Goal: Task Accomplishment & Management: Complete application form

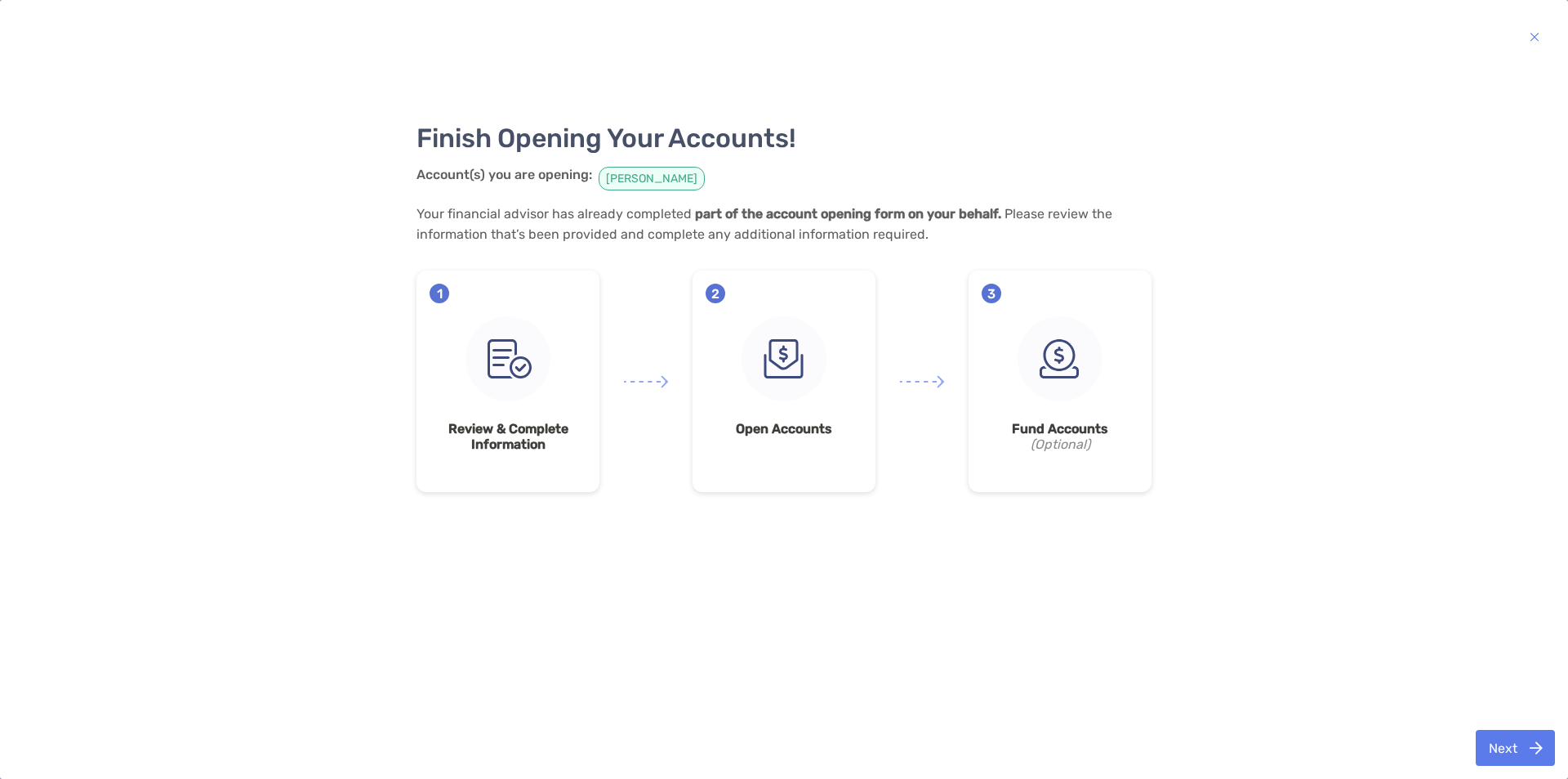
click at [480, 406] on div "1 Review & Complete Information" at bounding box center [508, 381] width 183 height 222
click at [752, 403] on div "2 Open Accounts" at bounding box center [784, 381] width 183 height 222
click at [781, 389] on img at bounding box center [1060, 359] width 85 height 85
click at [781, 747] on button "Next" at bounding box center [1515, 747] width 79 height 36
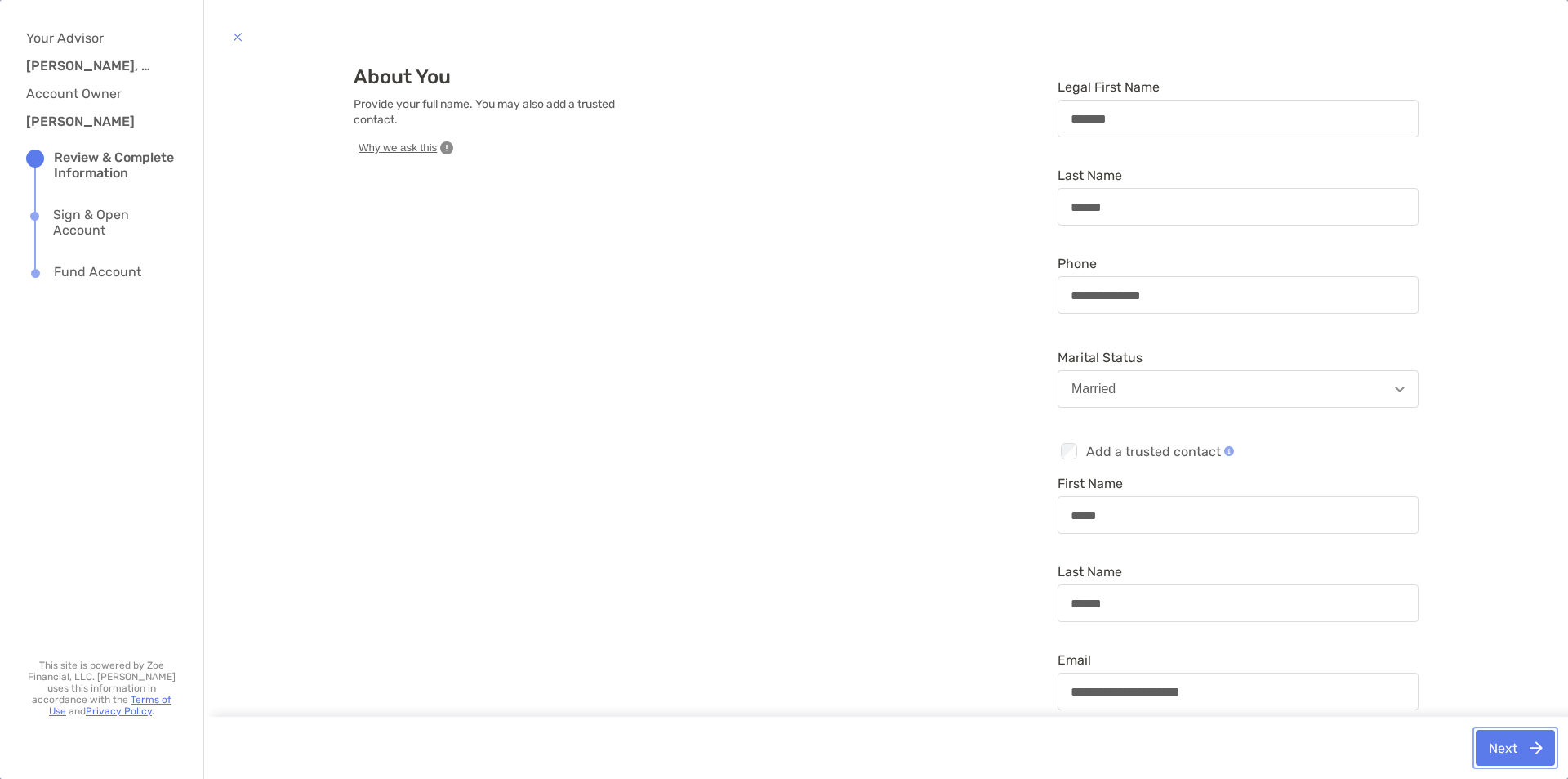
click at [781, 748] on button "Next" at bounding box center [1515, 747] width 79 height 36
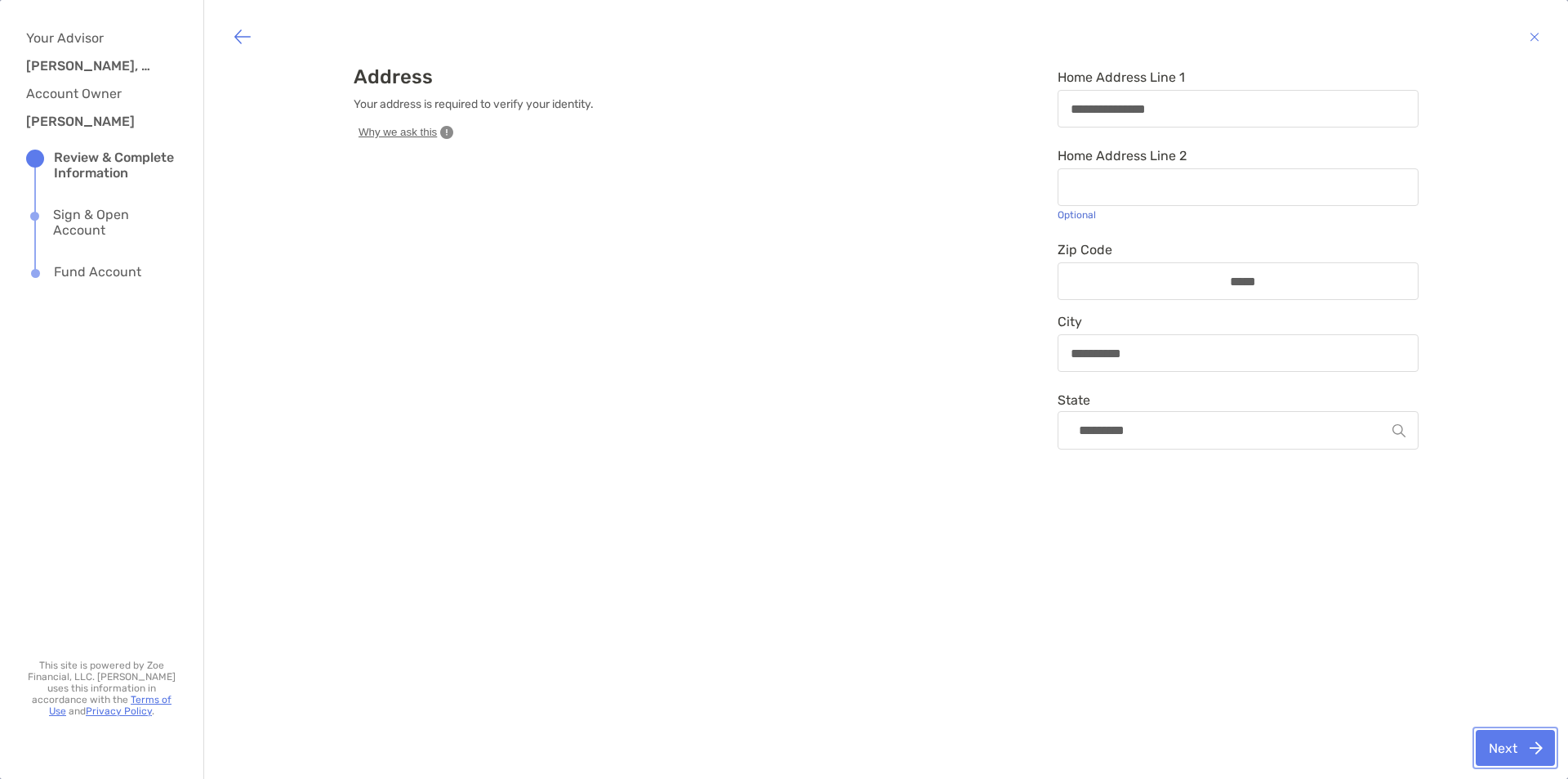
click at [781, 748] on button "Next" at bounding box center [1515, 747] width 79 height 36
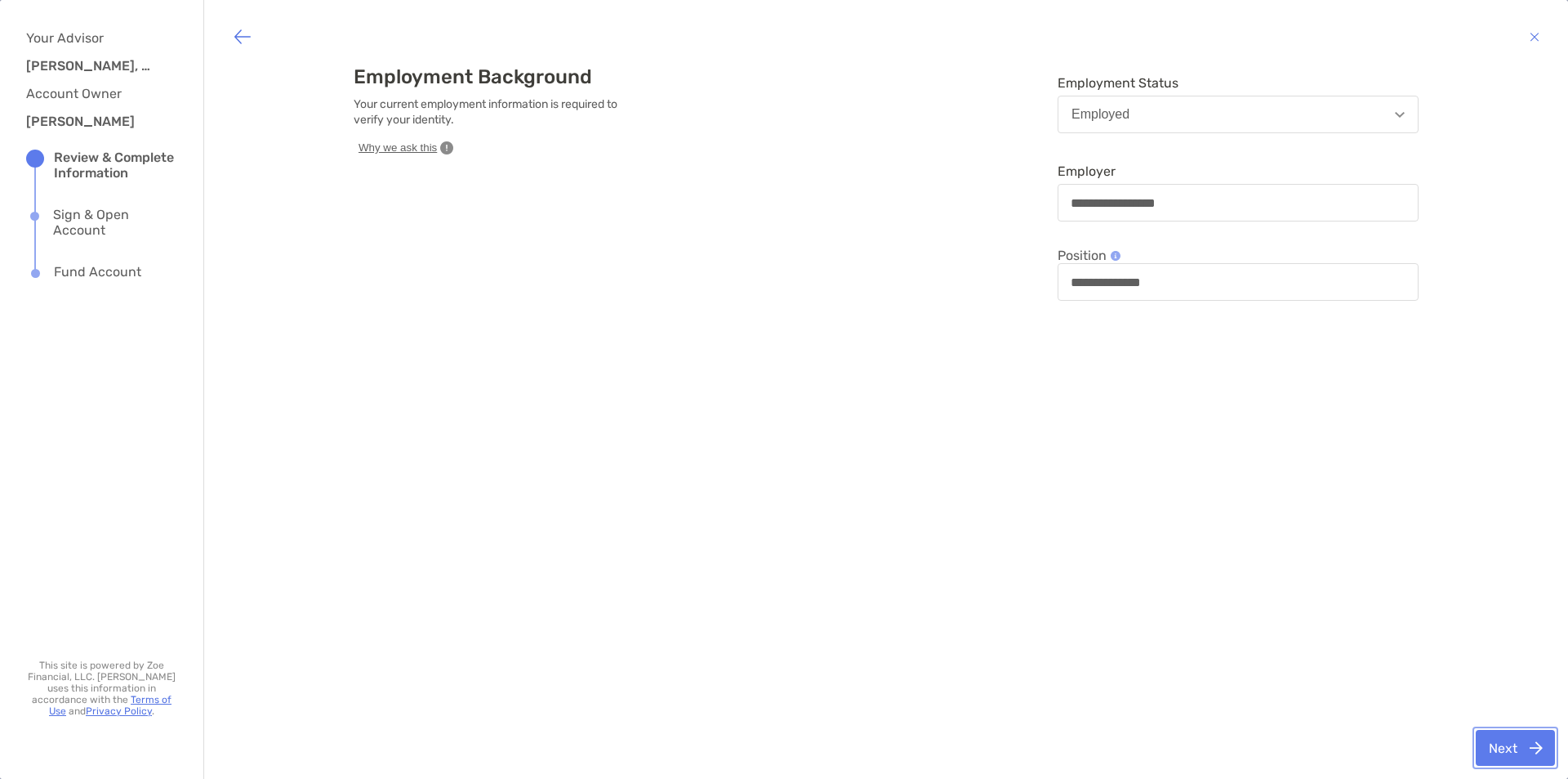
click at [781, 748] on button "Next" at bounding box center [1515, 747] width 79 height 36
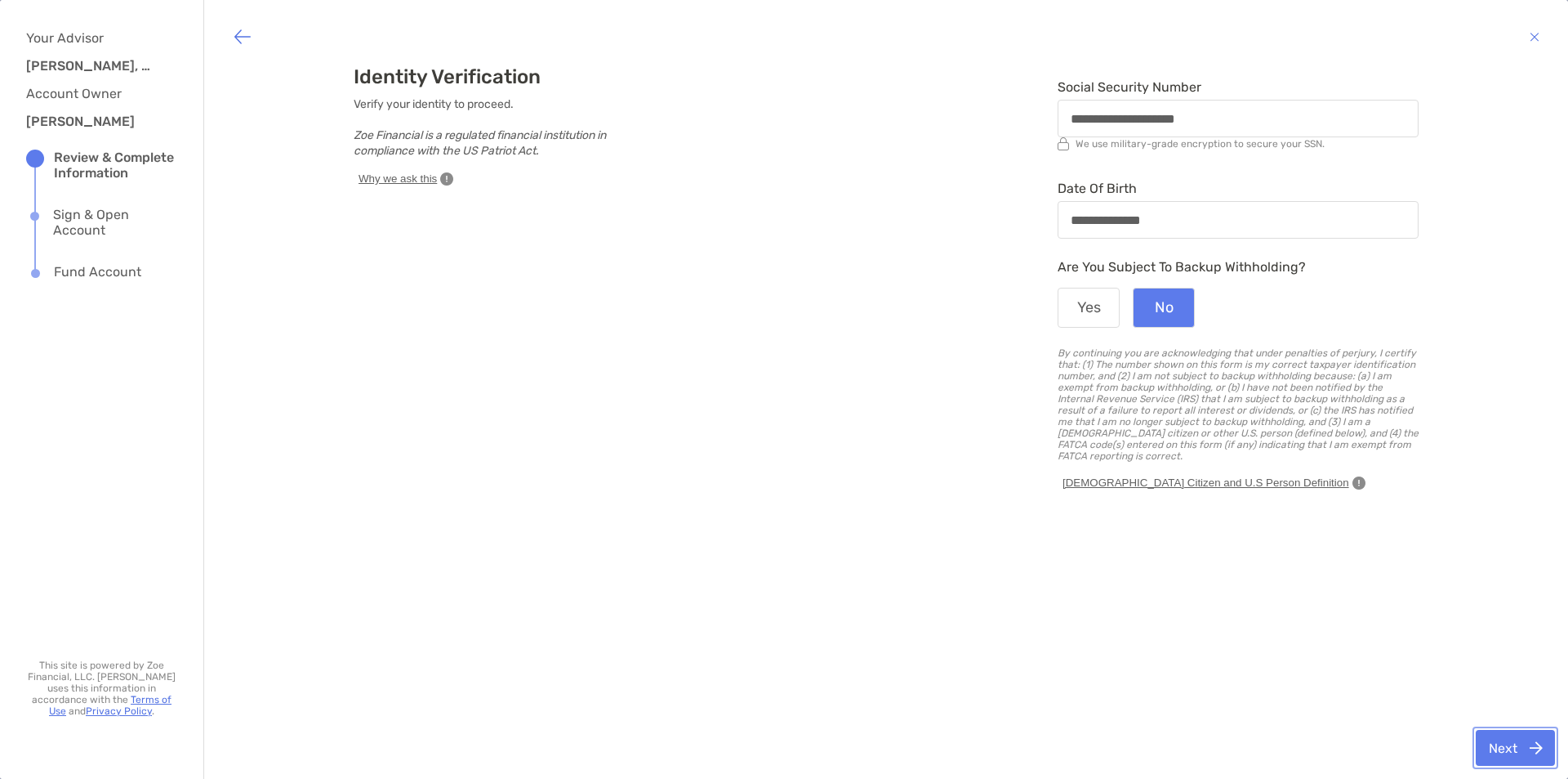
click at [781, 748] on button "Next" at bounding box center [1515, 747] width 79 height 36
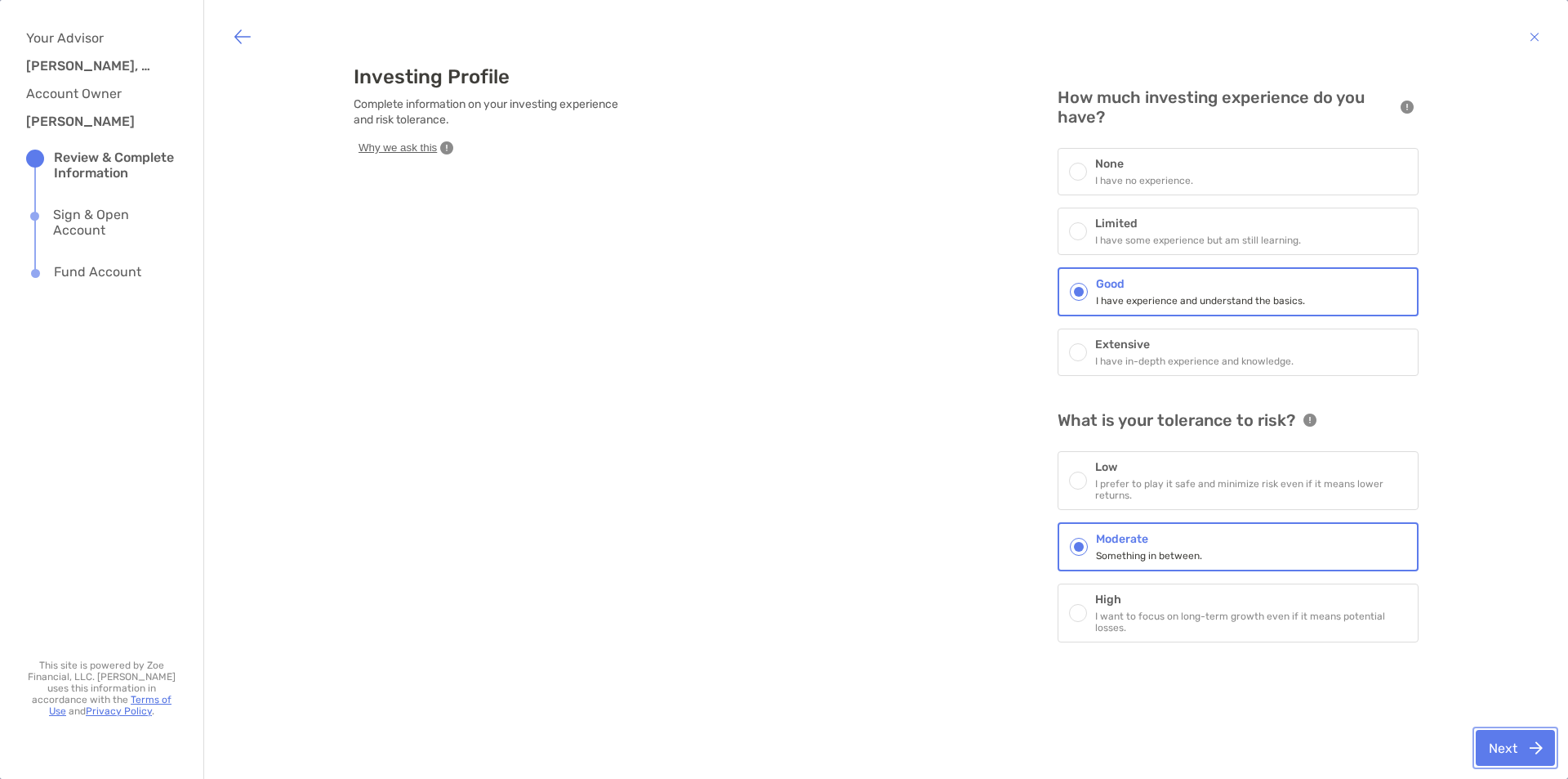
click at [781, 749] on button "Next" at bounding box center [1515, 747] width 79 height 36
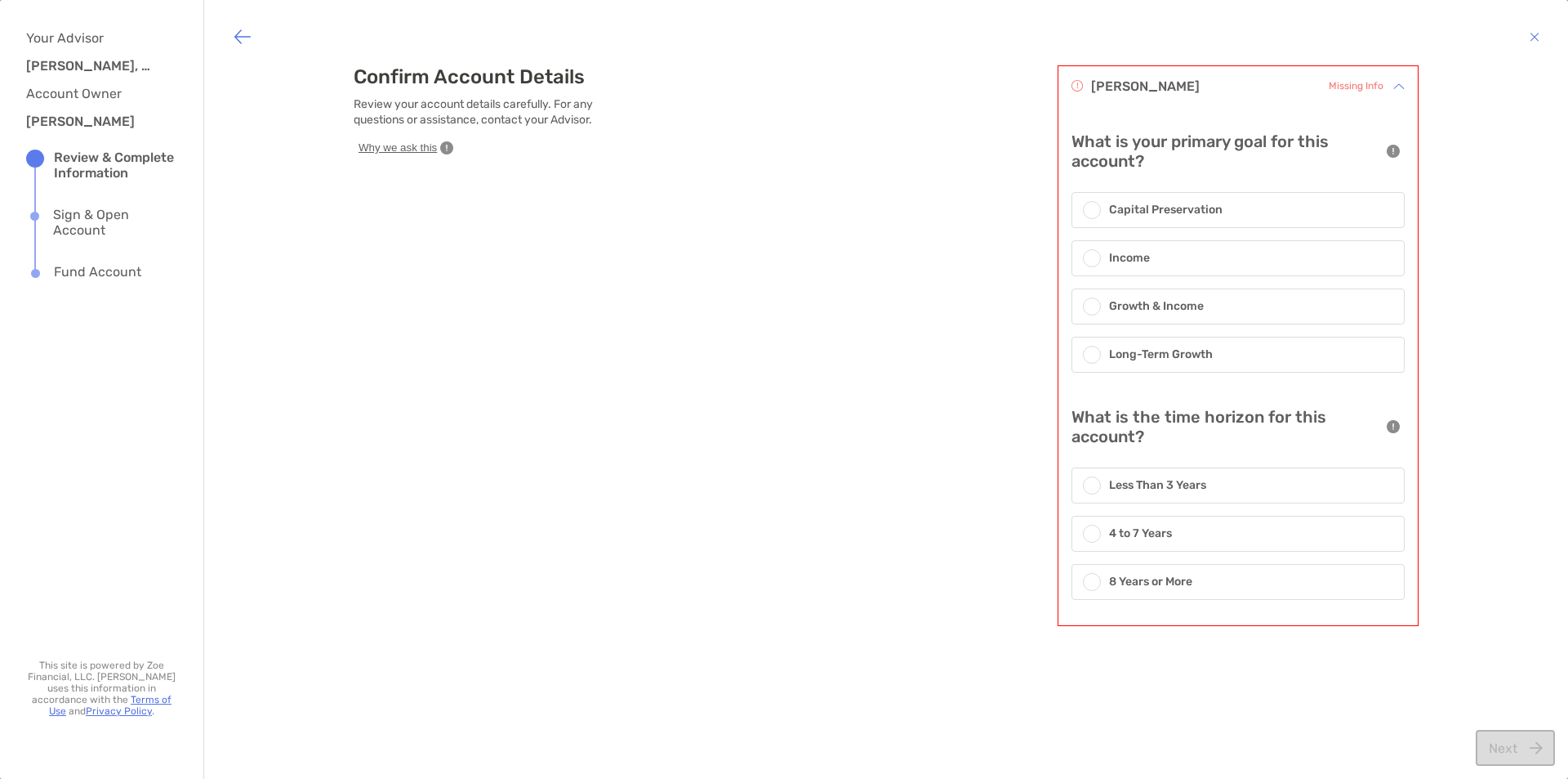
click at [781, 349] on div at bounding box center [1092, 355] width 18 height 18
click at [781, 583] on span at bounding box center [1092, 583] width 10 height 10
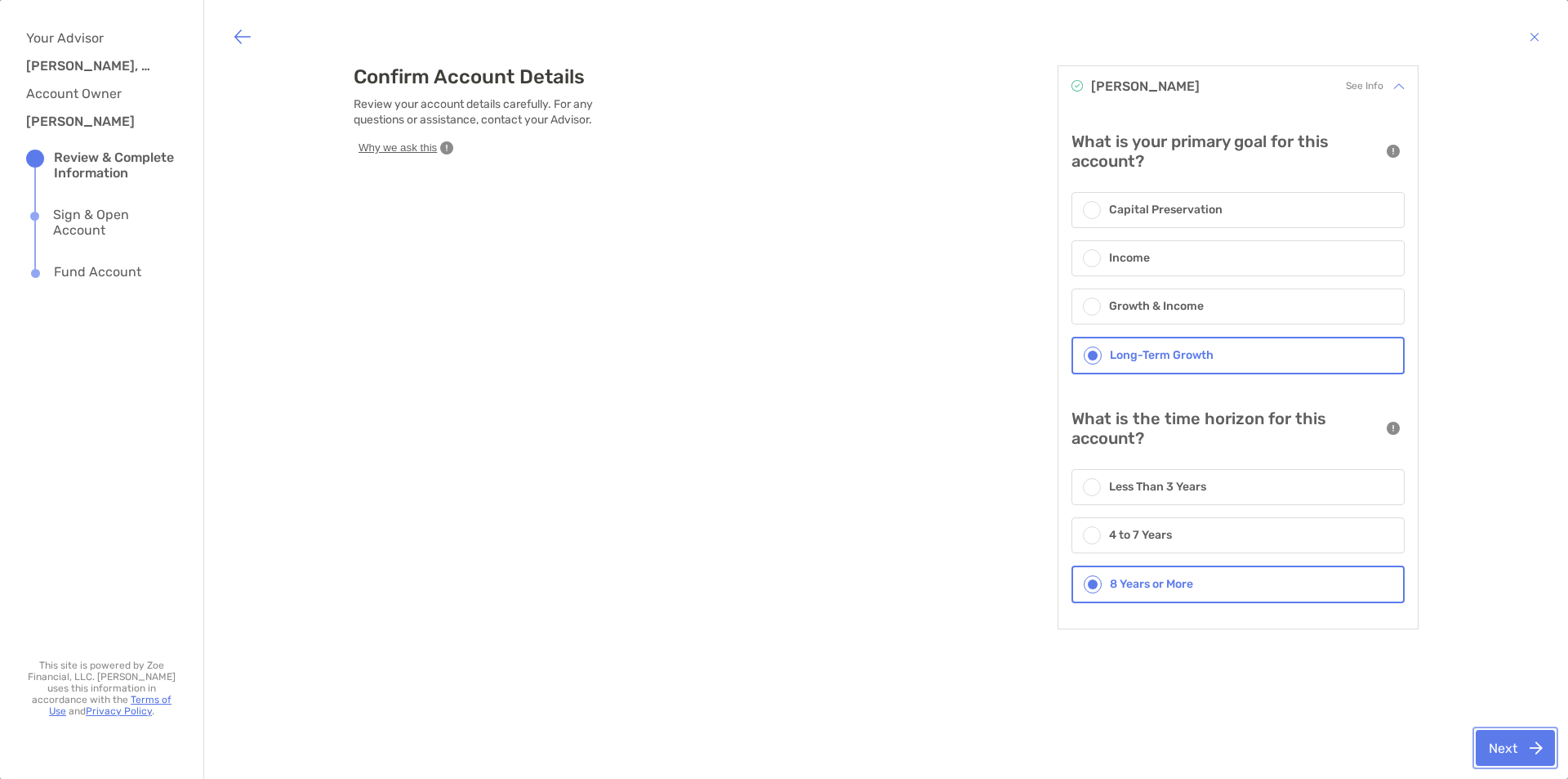
click at [781, 739] on button "Next" at bounding box center [1515, 747] width 79 height 36
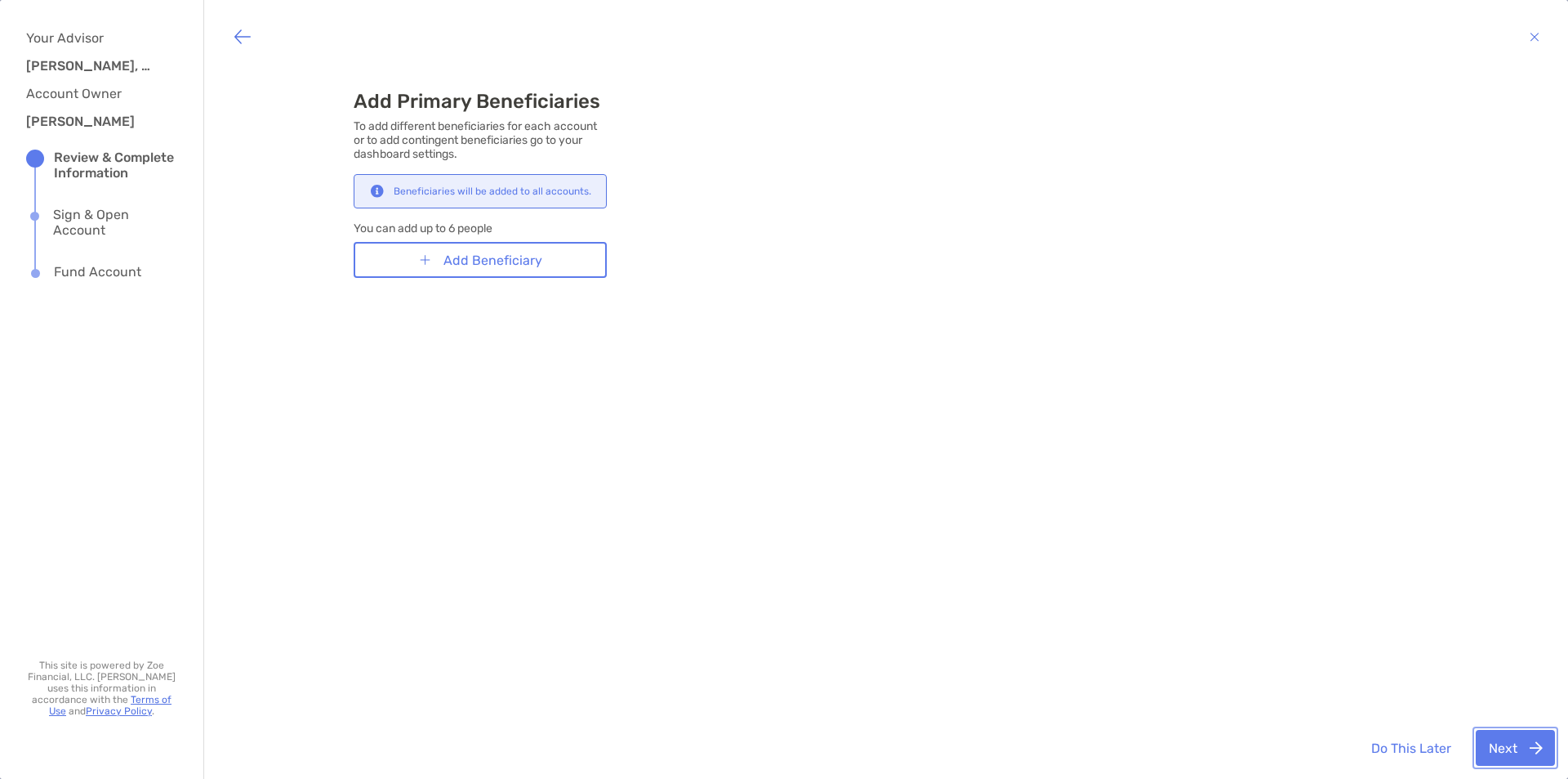
click at [781, 747] on button "Next" at bounding box center [1515, 747] width 79 height 36
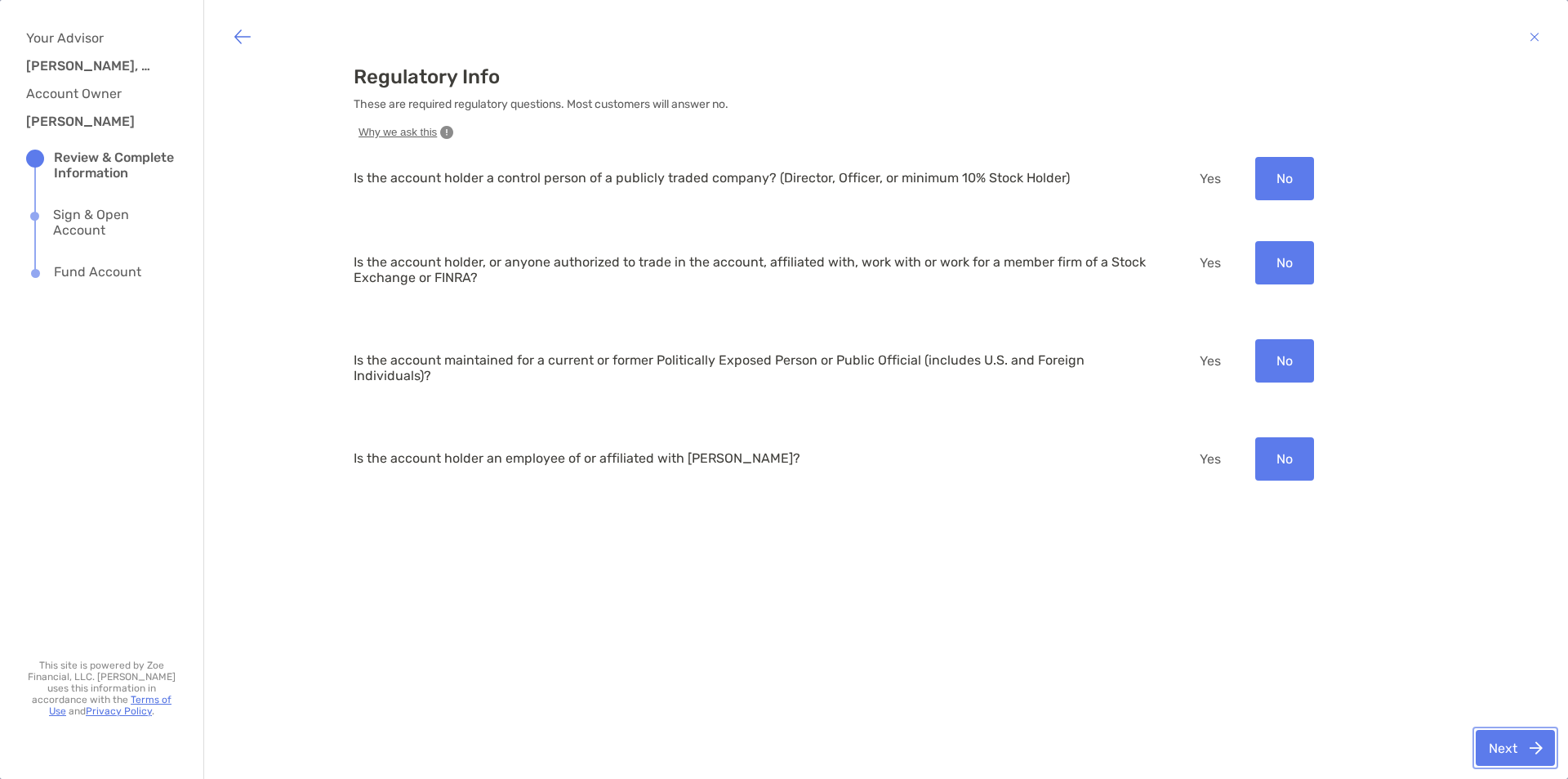
click at [781, 738] on button "Next" at bounding box center [1515, 747] width 79 height 36
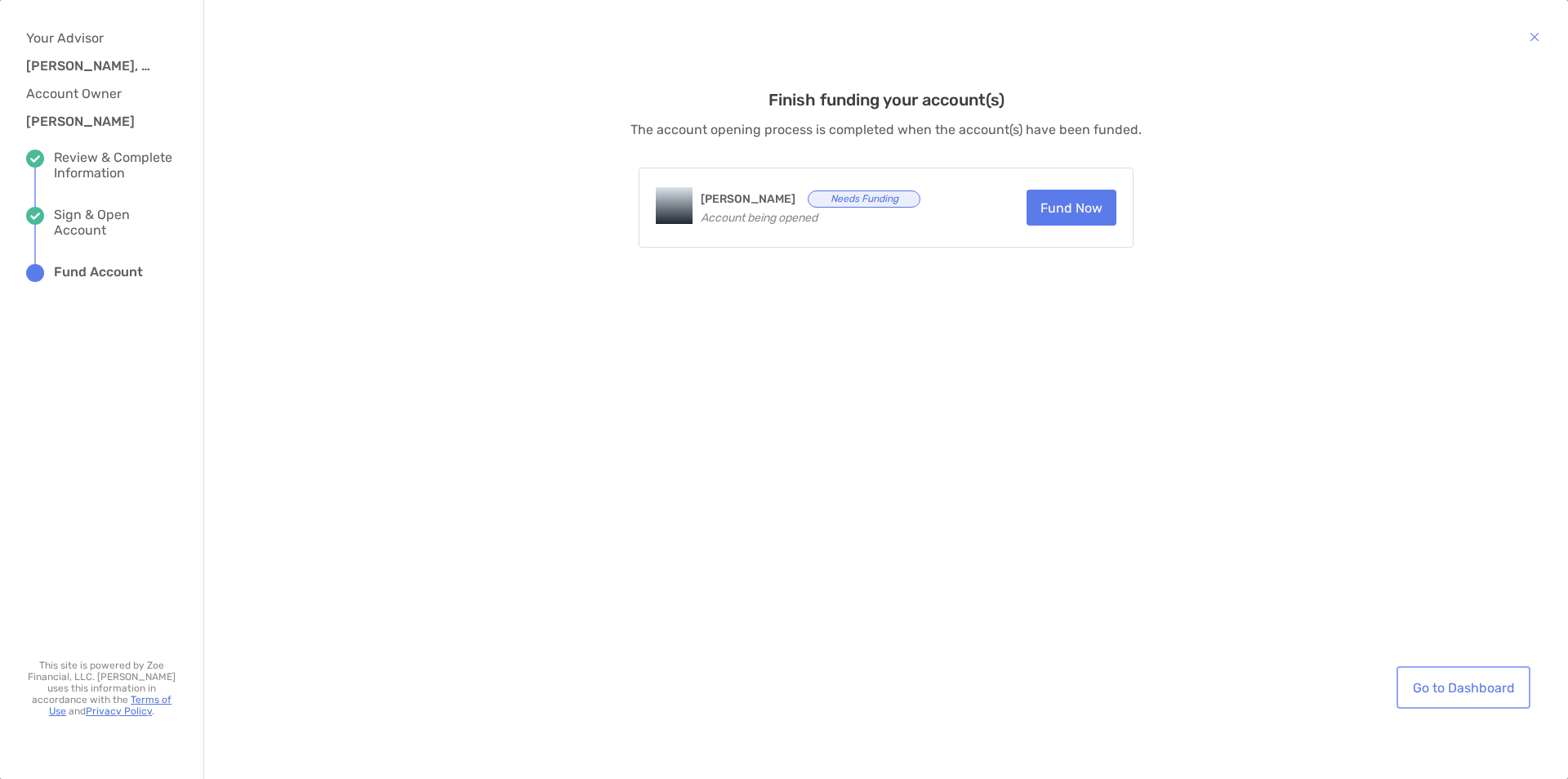
click at [781, 691] on link "Go to Dashboard" at bounding box center [1464, 687] width 128 height 36
click at [781, 685] on link "Go to Dashboard" at bounding box center [1464, 687] width 128 height 36
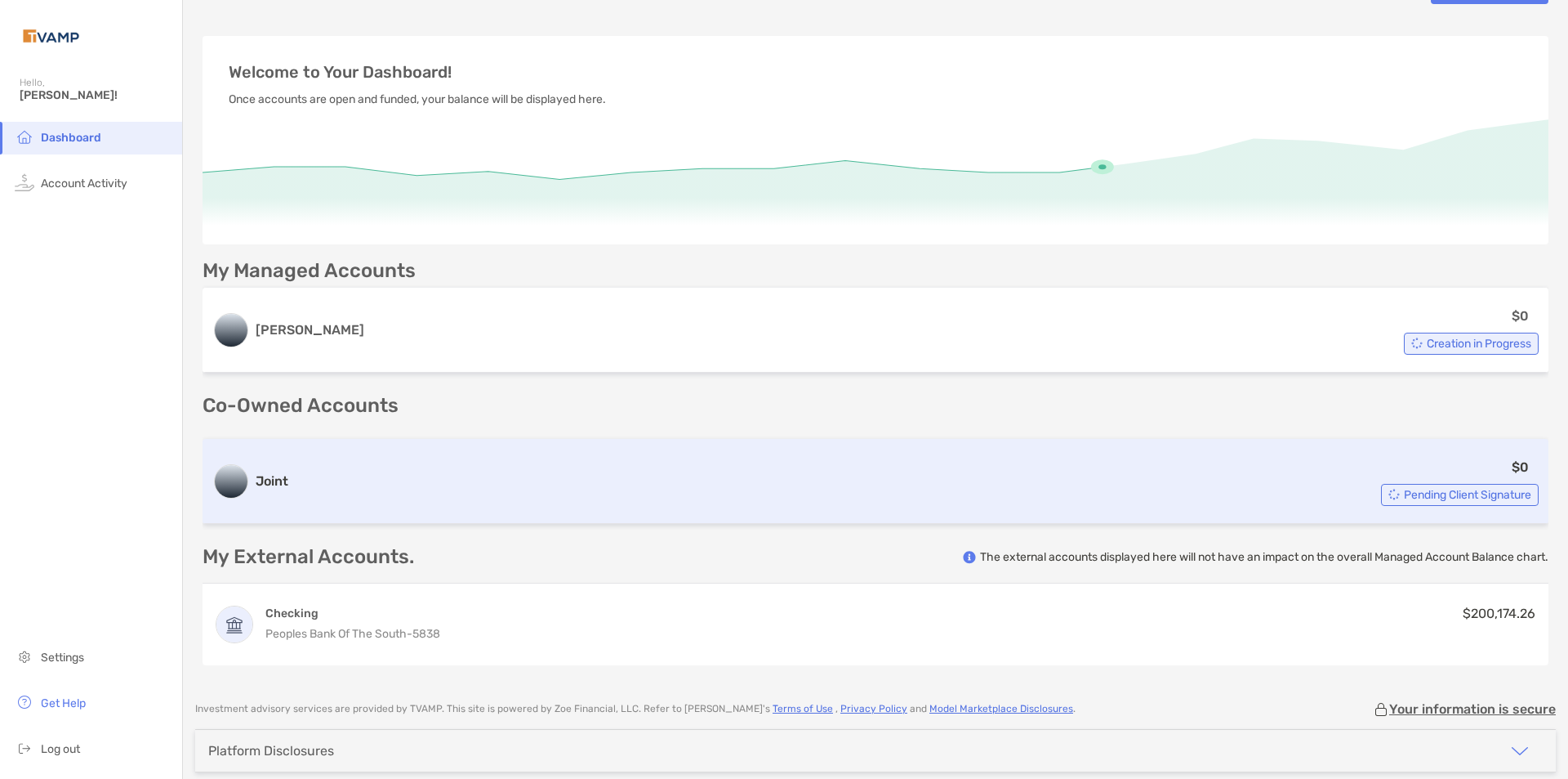
scroll to position [123, 0]
